Goal: Use online tool/utility: Utilize a website feature to perform a specific function

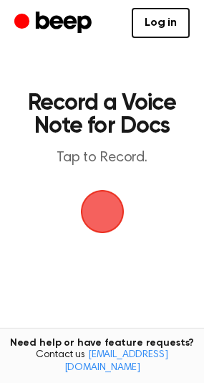
drag, startPoint x: 0, startPoint y: 0, endPoint x: 111, endPoint y: 220, distance: 246.1
click at [111, 220] on span "button" at bounding box center [103, 212] width 40 height 40
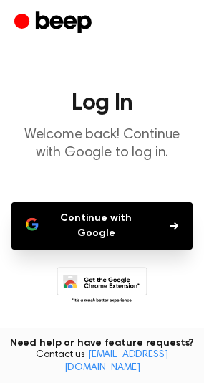
click at [148, 225] on button "Continue with Google" at bounding box center [102, 225] width 182 height 47
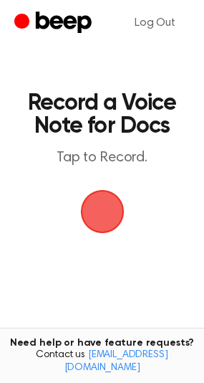
click at [87, 214] on span "button" at bounding box center [103, 212] width 40 height 40
click at [128, 275] on main "Record a Voice Note for Docs Tap to Record. Tired of copying and pasting? Use t…" at bounding box center [102, 236] width 204 height 472
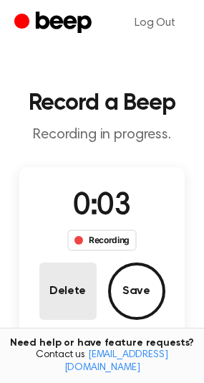
click at [73, 303] on button "Delete" at bounding box center [67, 291] width 57 height 57
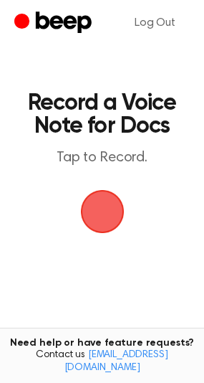
click at [108, 215] on span "button" at bounding box center [103, 212] width 40 height 40
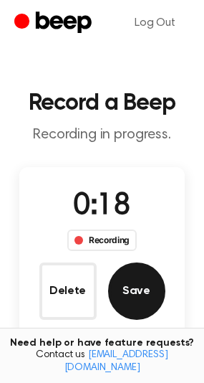
click at [143, 296] on button "Save" at bounding box center [136, 291] width 57 height 57
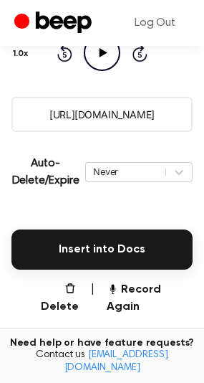
scroll to position [72, 0]
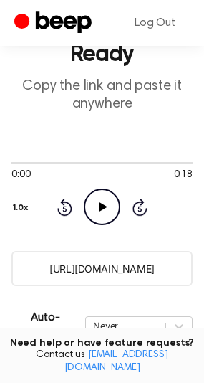
click at [106, 212] on icon "Play Audio" at bounding box center [102, 207] width 37 height 37
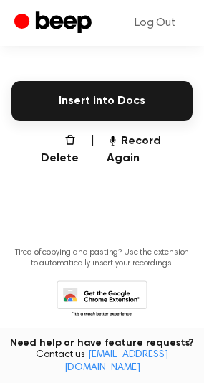
scroll to position [379, 0]
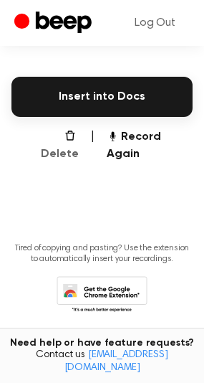
click at [57, 142] on button "Delete" at bounding box center [54, 145] width 50 height 34
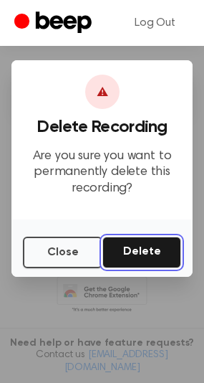
click at [127, 254] on button "Delete" at bounding box center [142, 253] width 79 height 32
